Goal: Book appointment/travel/reservation

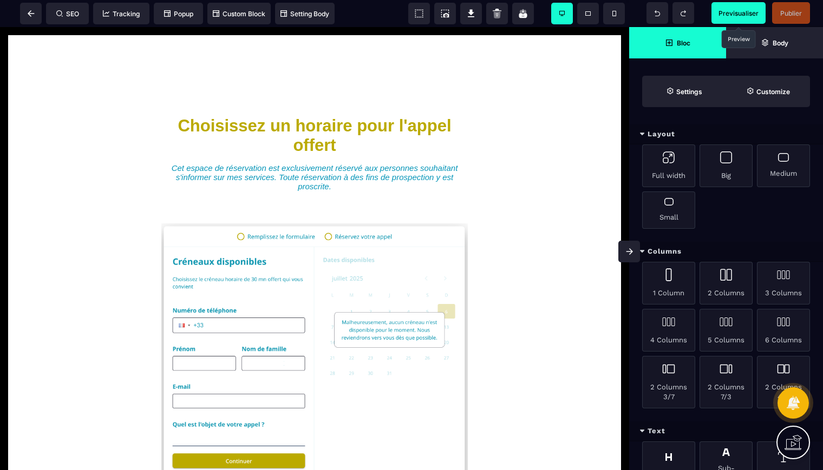
click at [737, 10] on span "Previsualiser" at bounding box center [738, 13] width 40 height 8
click at [29, 13] on icon at bounding box center [31, 13] width 6 height 6
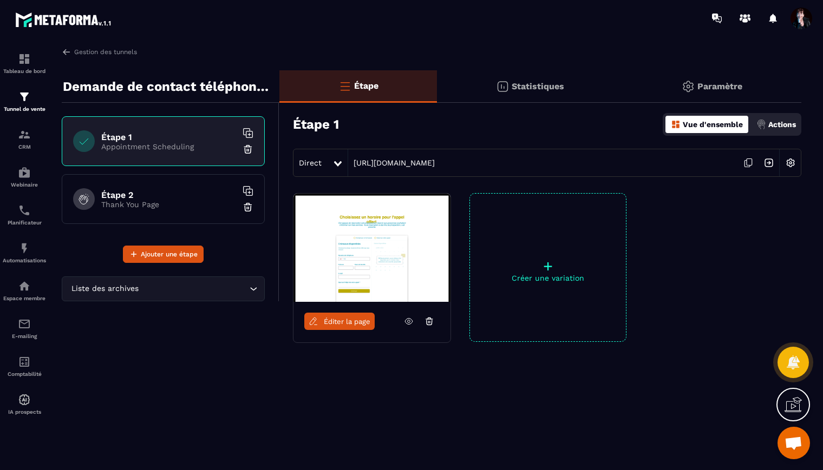
click at [217, 190] on h6 "Étape 2" at bounding box center [168, 195] width 135 height 10
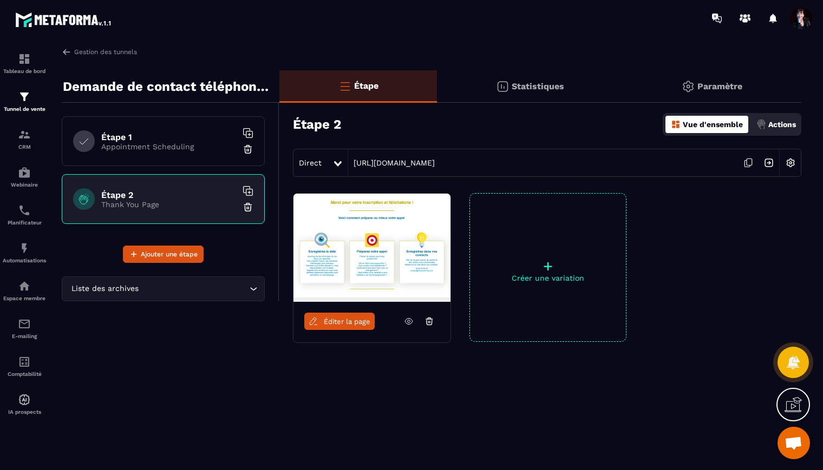
click at [225, 150] on p "Appointment Scheduling" at bounding box center [168, 146] width 135 height 9
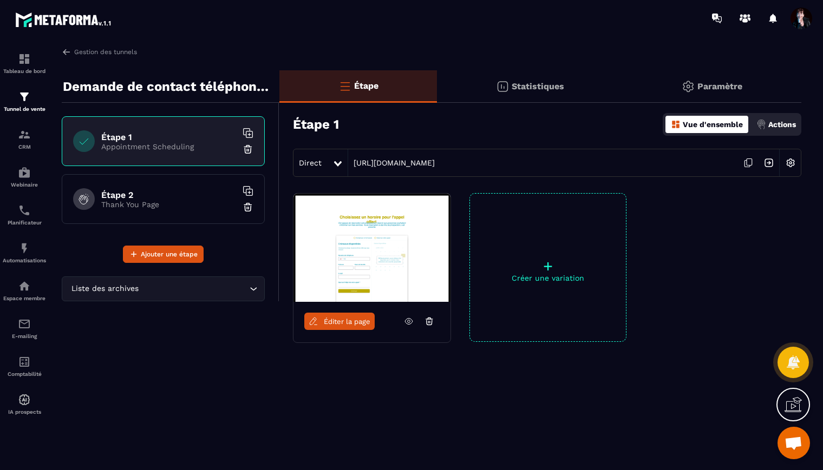
click at [371, 276] on img at bounding box center [371, 248] width 157 height 108
click at [352, 318] on span "Éditer la page" at bounding box center [347, 322] width 47 height 8
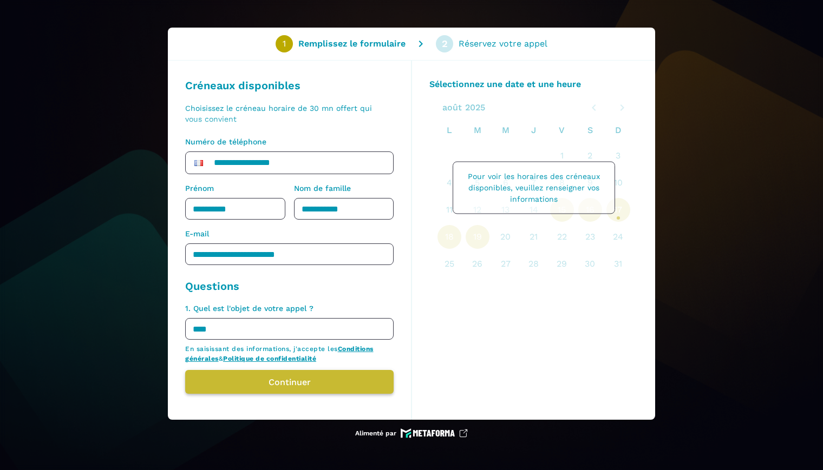
click at [356, 378] on button "Continuer" at bounding box center [289, 382] width 208 height 24
